Goal: Information Seeking & Learning: Learn about a topic

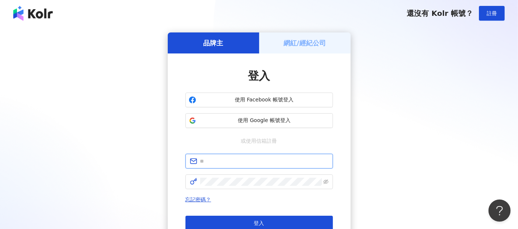
drag, startPoint x: 210, startPoint y: 164, endPoint x: 217, endPoint y: 162, distance: 6.8
click at [210, 164] on input "text" at bounding box center [264, 161] width 128 height 8
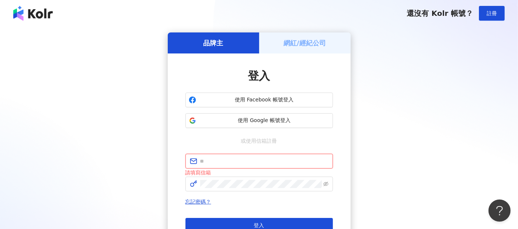
click at [213, 158] on input "text" at bounding box center [264, 161] width 128 height 8
paste input "**********"
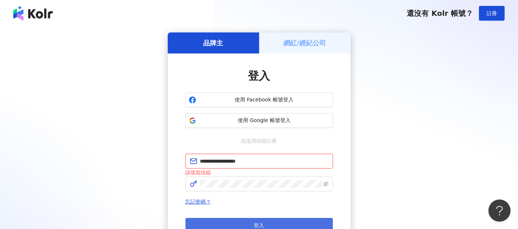
type input "**********"
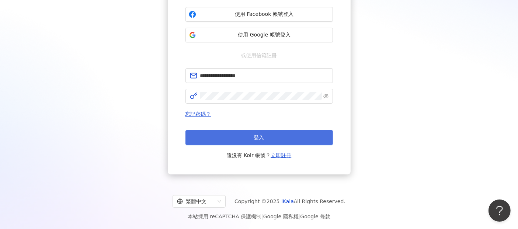
click at [282, 137] on button "登入" at bounding box center [258, 137] width 147 height 15
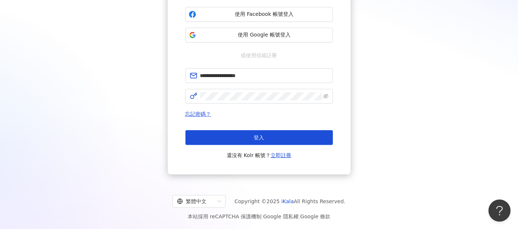
scroll to position [34, 0]
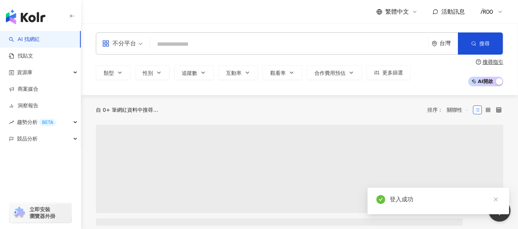
click at [206, 45] on input "search" at bounding box center [289, 44] width 272 height 14
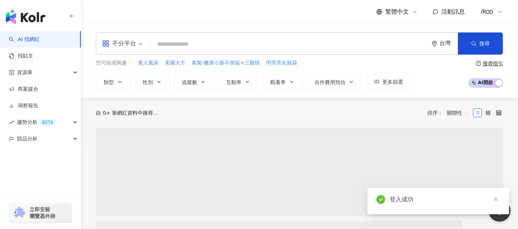
type input "**********"
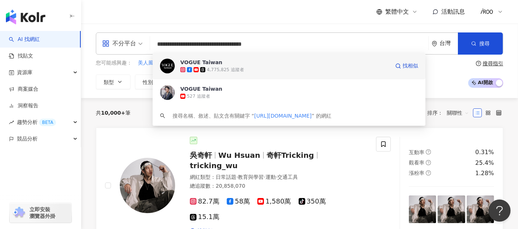
click at [216, 60] on div "VOGUE Taiwan" at bounding box center [201, 62] width 42 height 7
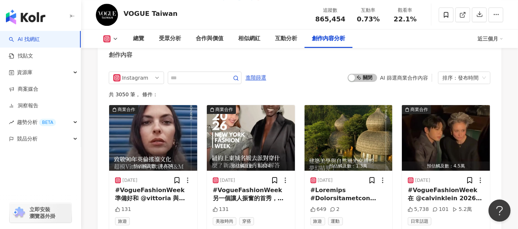
scroll to position [2047, 0]
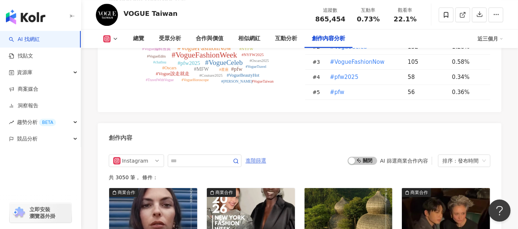
click at [266, 155] on span "進階篩選" at bounding box center [255, 161] width 21 height 12
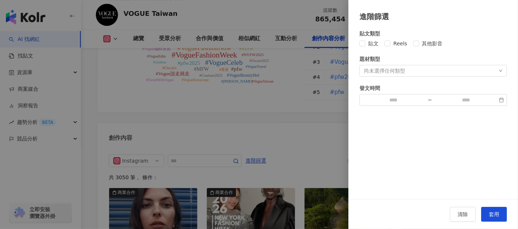
click at [287, 96] on div at bounding box center [259, 114] width 518 height 229
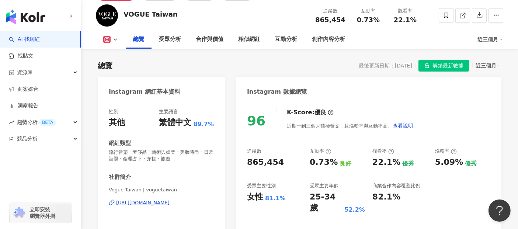
scroll to position [0, 0]
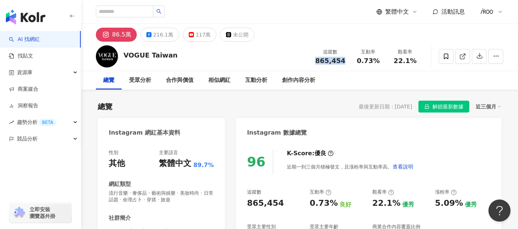
drag, startPoint x: 317, startPoint y: 62, endPoint x: 347, endPoint y: 62, distance: 30.2
click at [347, 62] on div "追蹤數 865,454" at bounding box center [330, 56] width 39 height 16
copy span "865,454"
click at [371, 63] on span "0.73%" at bounding box center [368, 60] width 23 height 7
drag, startPoint x: 358, startPoint y: 62, endPoint x: 382, endPoint y: 61, distance: 23.6
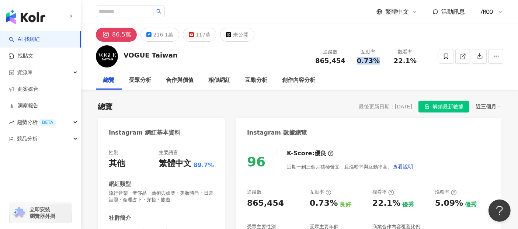
click at [382, 61] on div "0.73%" at bounding box center [368, 60] width 28 height 7
copy span "0.73%"
click at [403, 59] on span "22.1%" at bounding box center [404, 60] width 23 height 7
drag, startPoint x: 395, startPoint y: 59, endPoint x: 419, endPoint y: 59, distance: 23.6
click at [419, 59] on div "22.1%" at bounding box center [405, 60] width 28 height 7
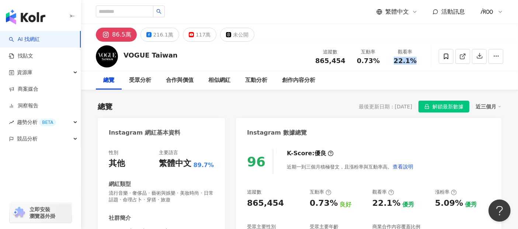
copy span "22.1%"
